Goal: Transaction & Acquisition: Download file/media

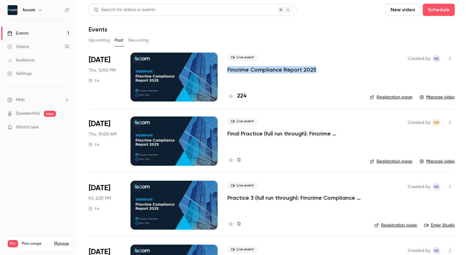
click at [205, 67] on div at bounding box center [174, 77] width 87 height 49
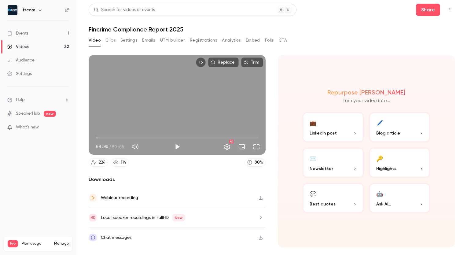
click at [197, 36] on button "Registrations" at bounding box center [203, 40] width 27 height 10
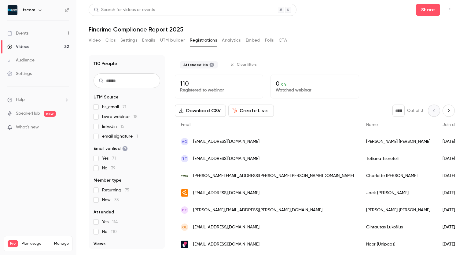
click at [206, 115] on button "Download CSV" at bounding box center [200, 111] width 51 height 12
click at [104, 29] on h1 "Fincrime Compliance Report 2025" at bounding box center [272, 29] width 366 height 7
copy div "Fincrime Compliance Report 2025 Video Clips Settings Emails UTM builder Registr…"
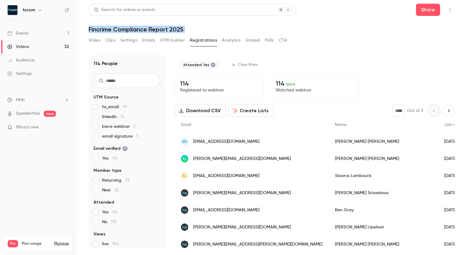
click at [205, 114] on button "Download CSV" at bounding box center [200, 111] width 51 height 12
